Goal: Navigation & Orientation: Find specific page/section

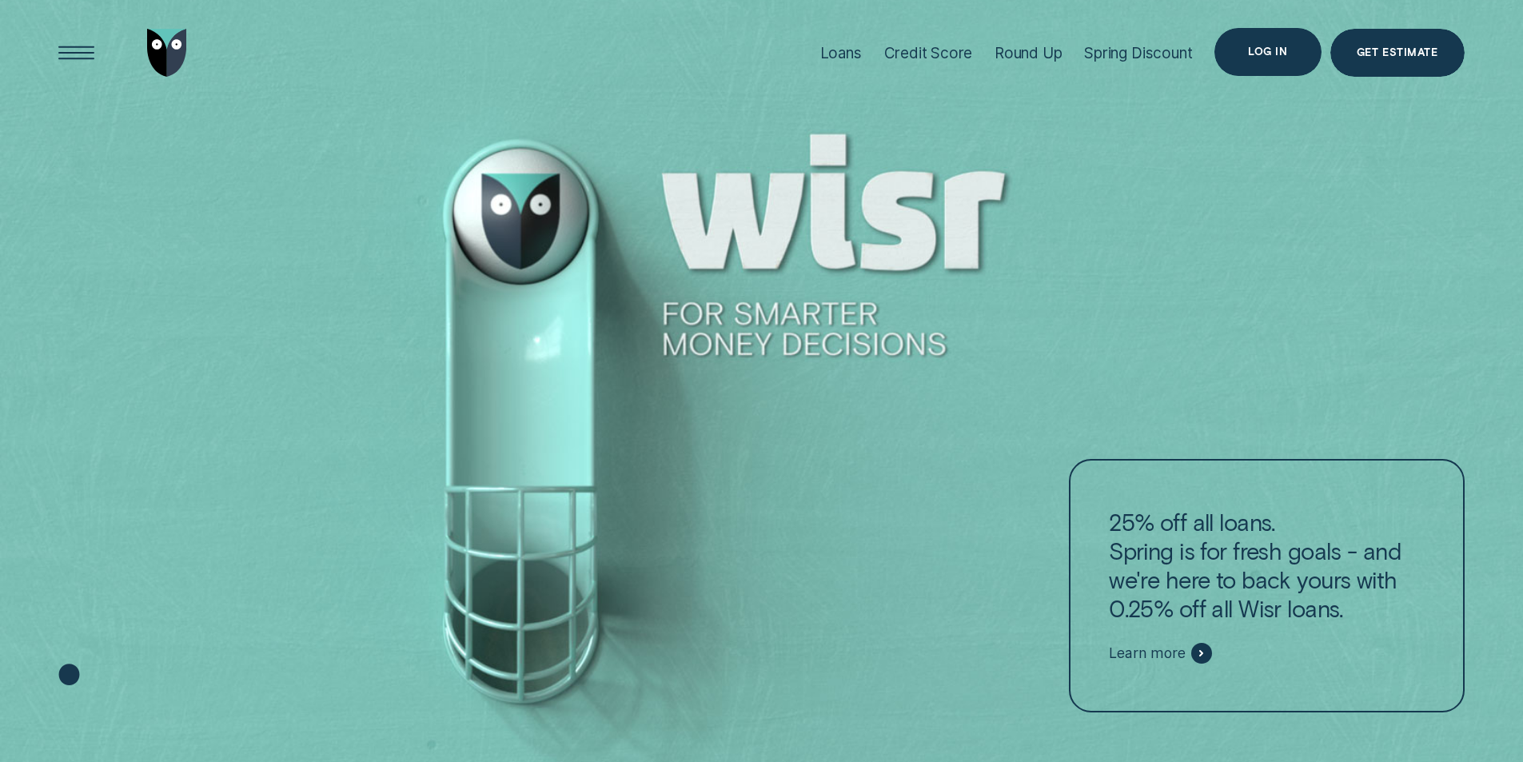
click at [1261, 47] on div "Log in" at bounding box center [1267, 52] width 39 height 10
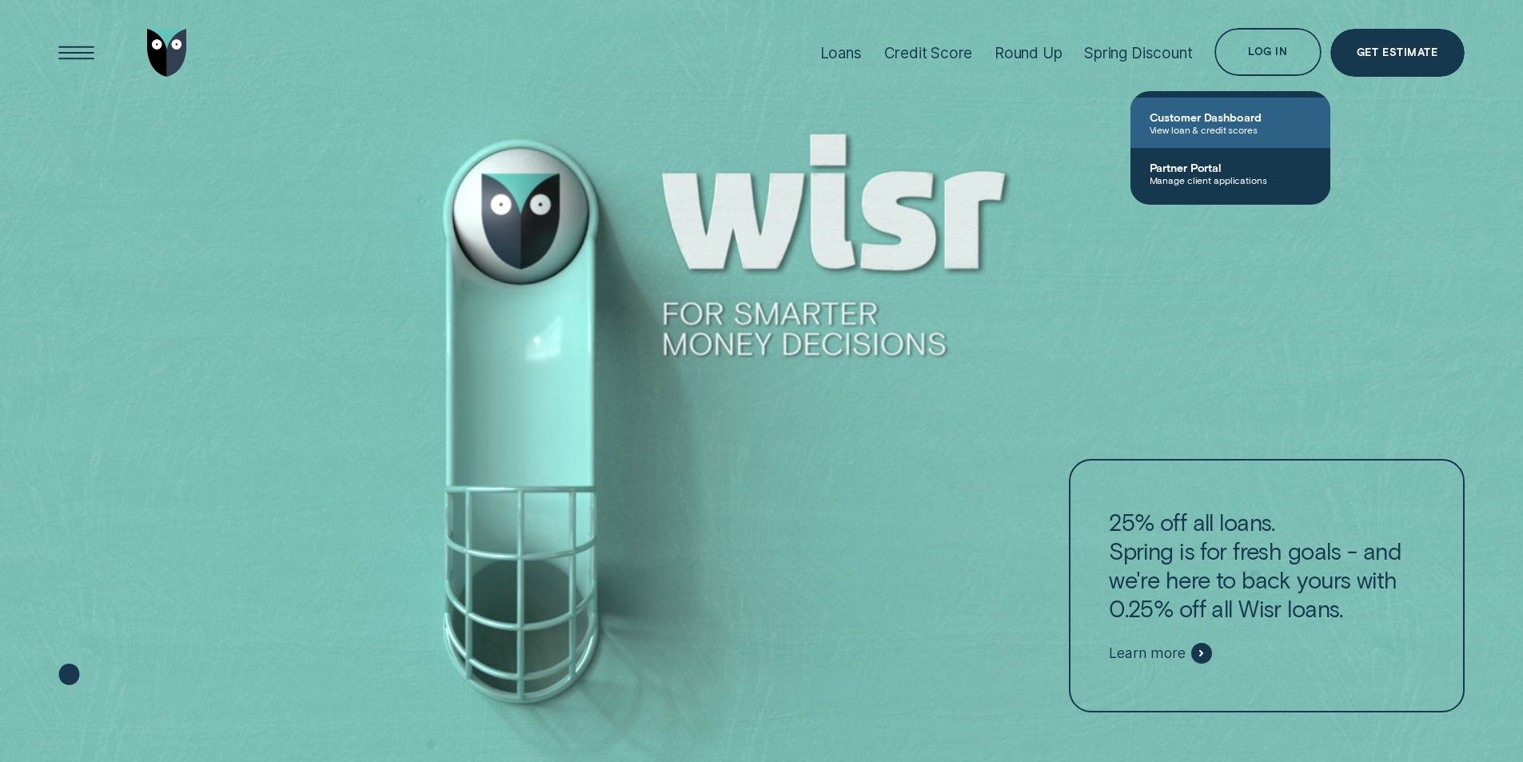
click at [1237, 108] on link "Customer Dashboard View loan & credit scores" at bounding box center [1230, 123] width 200 height 50
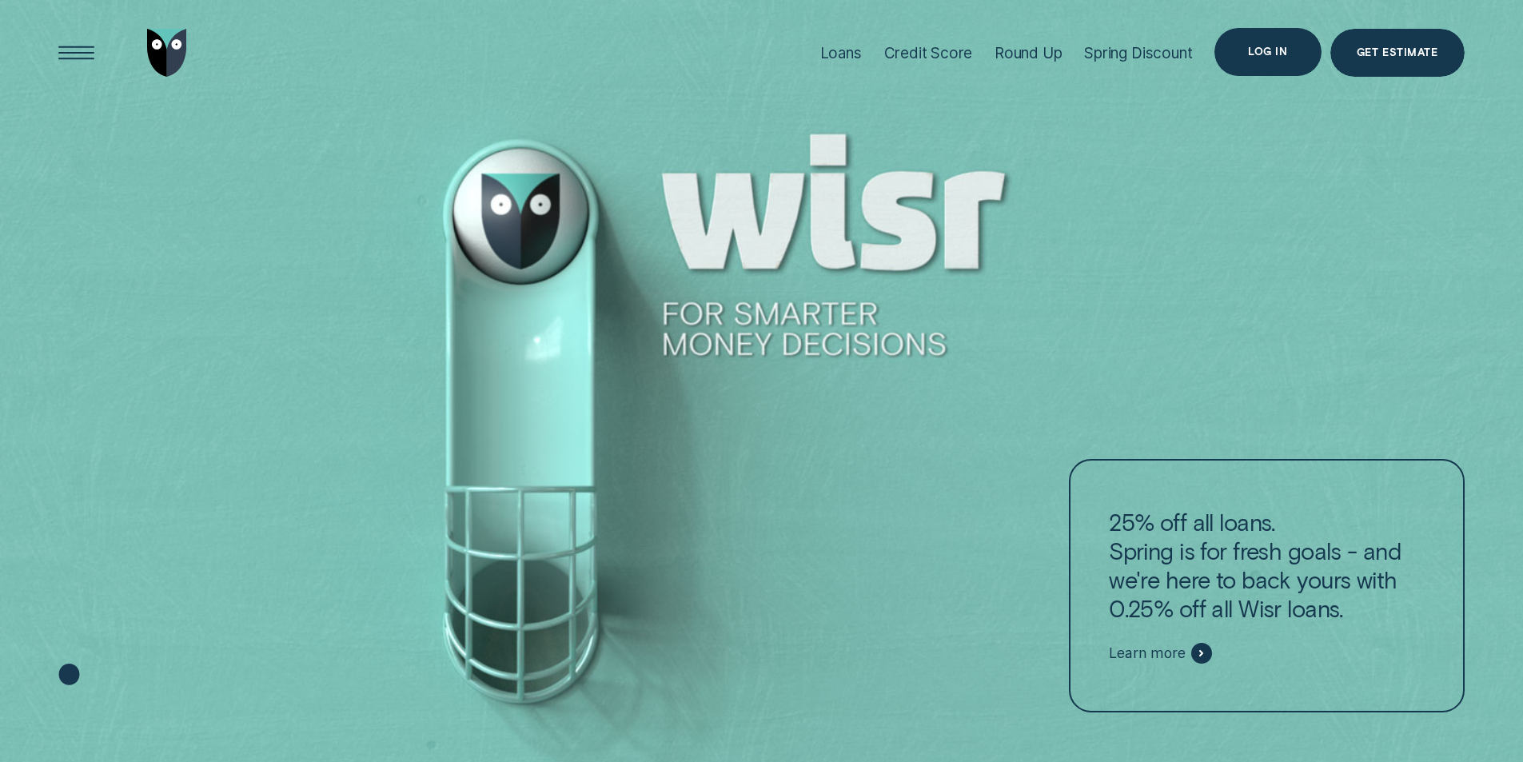
click at [1277, 50] on div "Log in" at bounding box center [1267, 52] width 39 height 10
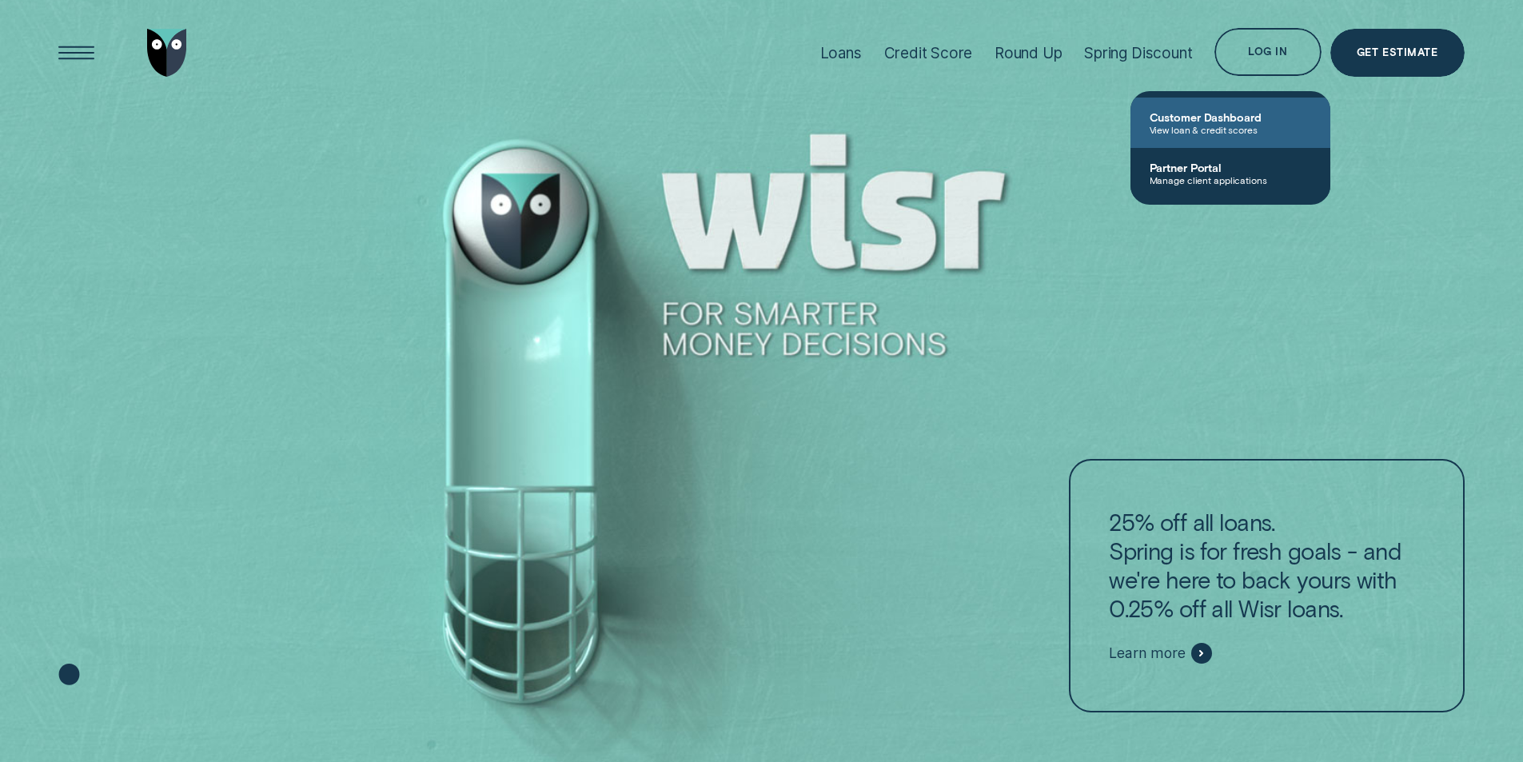
click at [1212, 114] on span "Customer Dashboard" at bounding box center [1229, 117] width 161 height 14
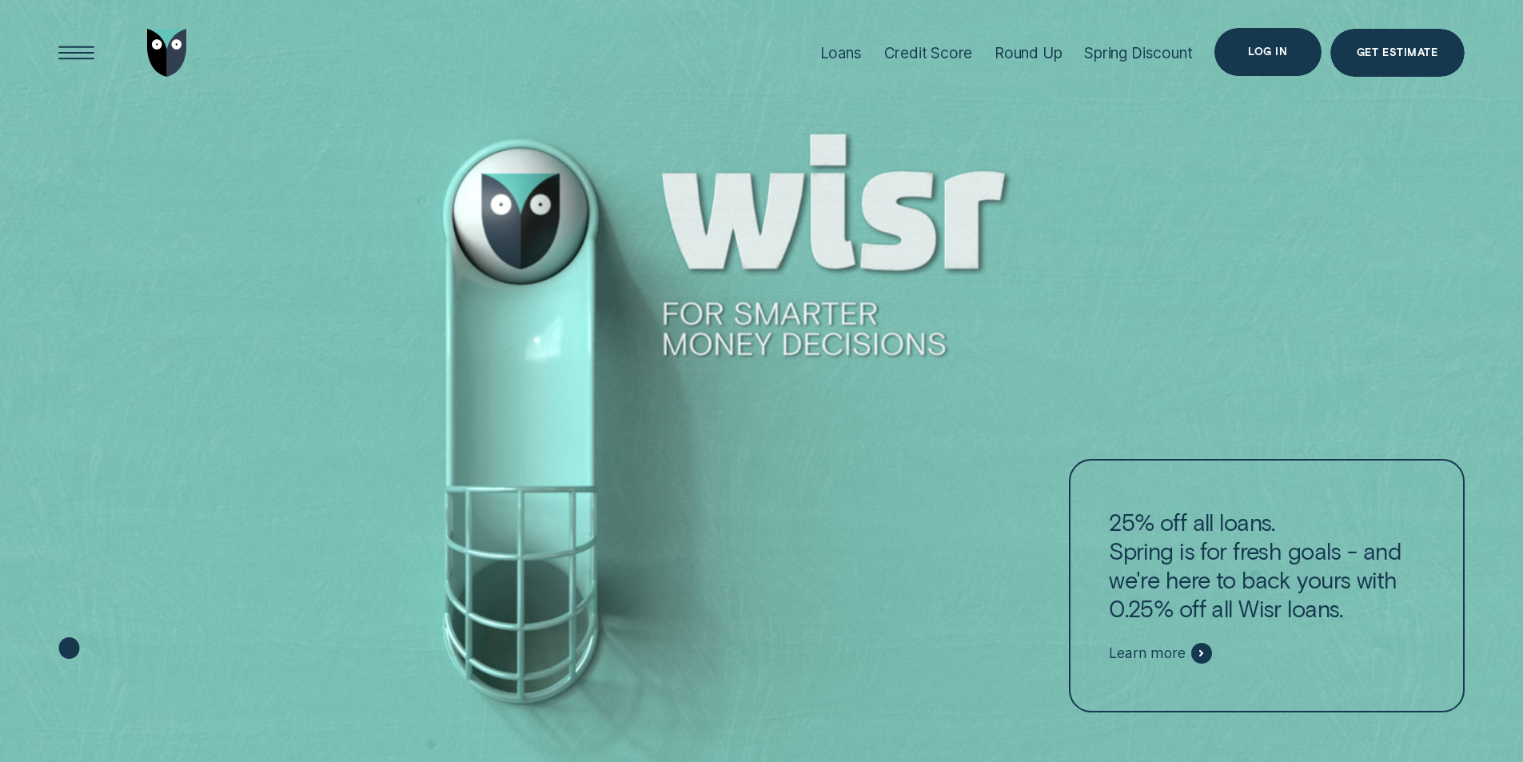
click at [1261, 50] on div "Log in" at bounding box center [1267, 52] width 39 height 10
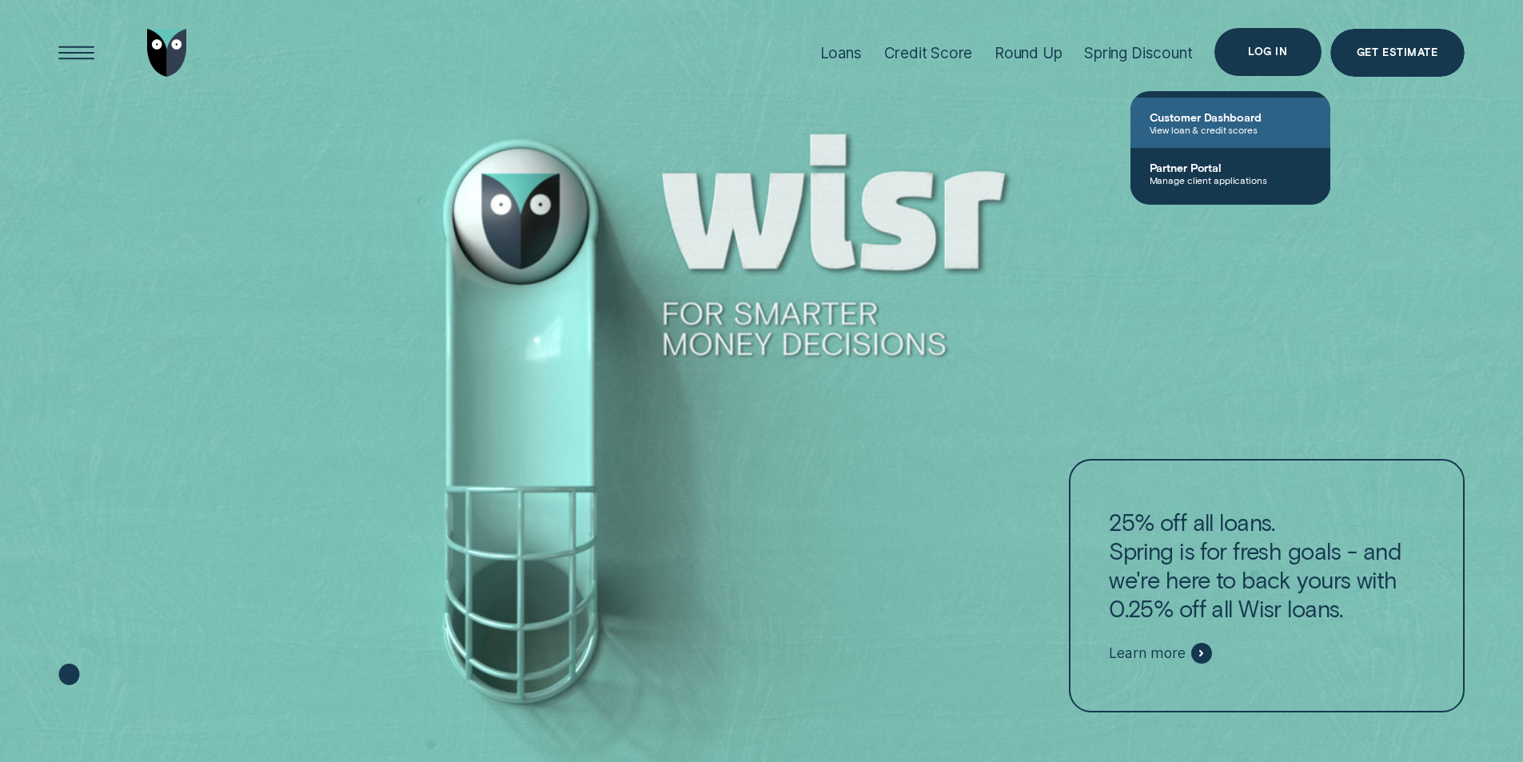
click at [1237, 117] on span "Customer Dashboard" at bounding box center [1229, 117] width 161 height 14
